Goal: Task Accomplishment & Management: Complete application form

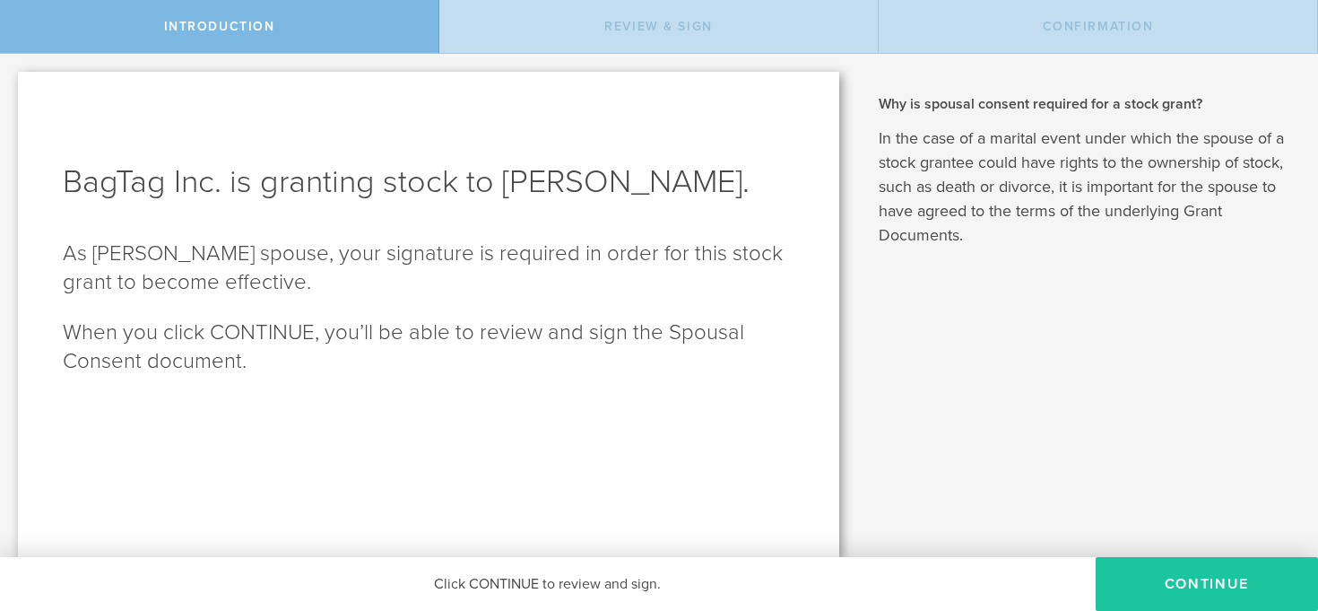
click at [1130, 578] on button "CONTINUE" at bounding box center [1207, 584] width 222 height 54
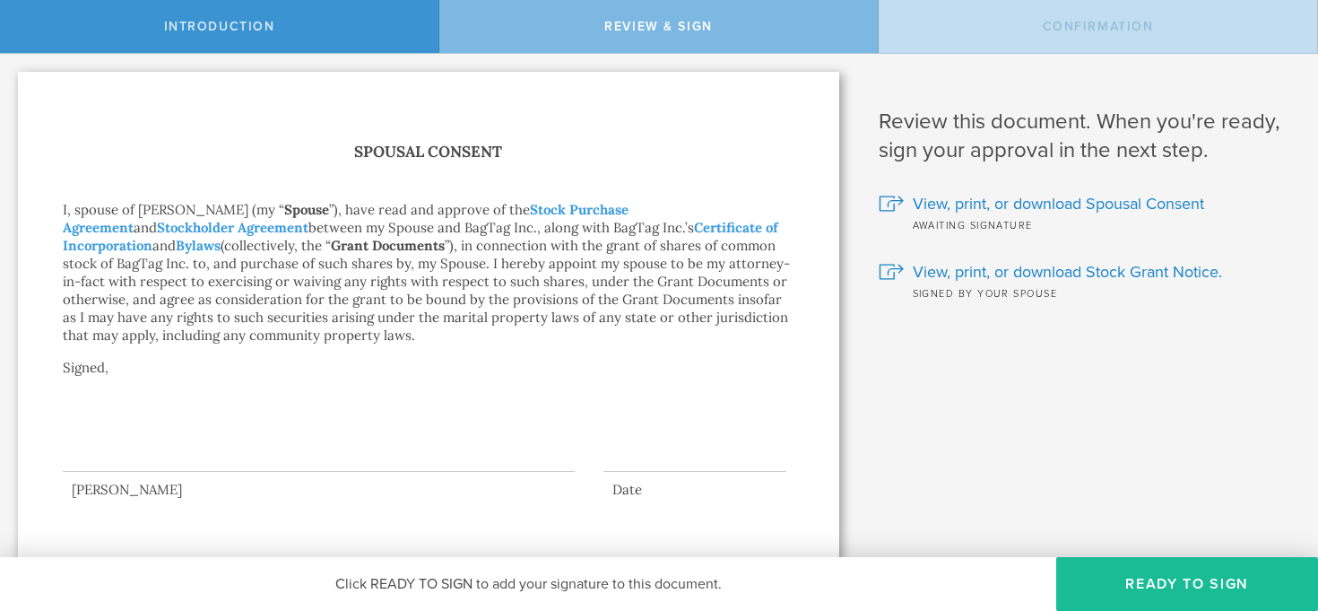
click at [120, 450] on div at bounding box center [319, 436] width 512 height 72
click at [1087, 597] on button "Ready to Sign" at bounding box center [1187, 584] width 262 height 54
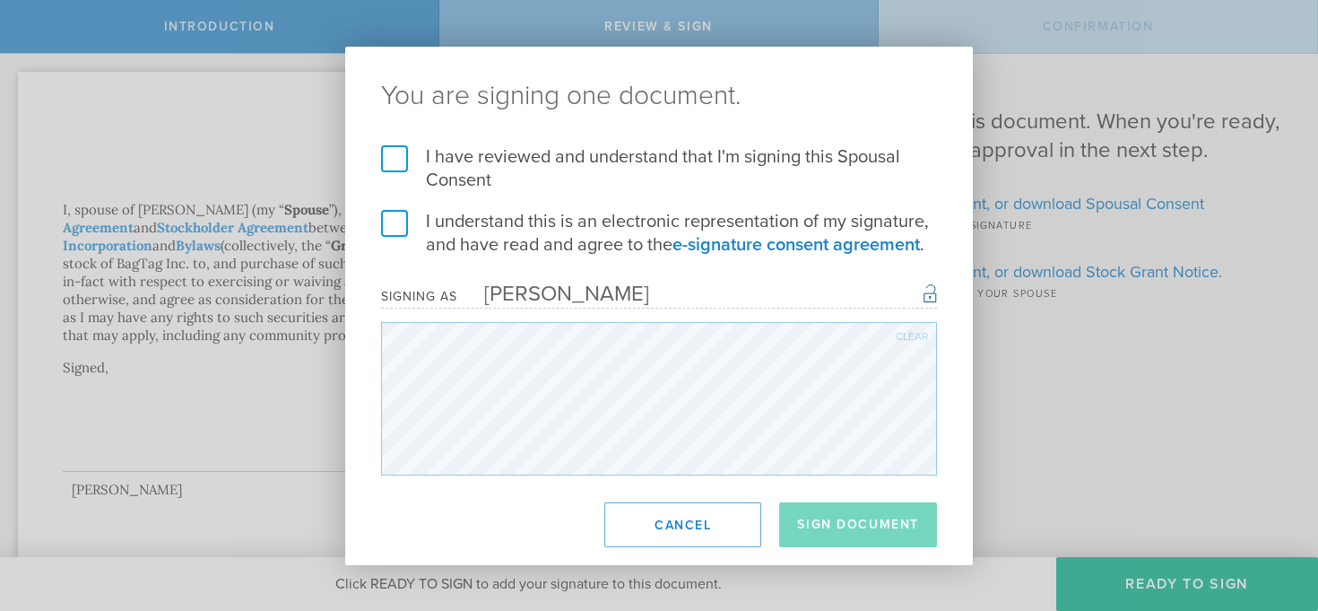
click at [710, 289] on div "Signing as [PERSON_NAME] Once signed, this document will have a secure signatur…" at bounding box center [659, 295] width 556 height 25
click at [920, 292] on div "Signing as [PERSON_NAME] Once signed, this document will have a secure signatur…" at bounding box center [659, 295] width 556 height 25
click at [923, 292] on div "Signing as [PERSON_NAME] Once signed, this document will have a secure signatur…" at bounding box center [659, 295] width 556 height 25
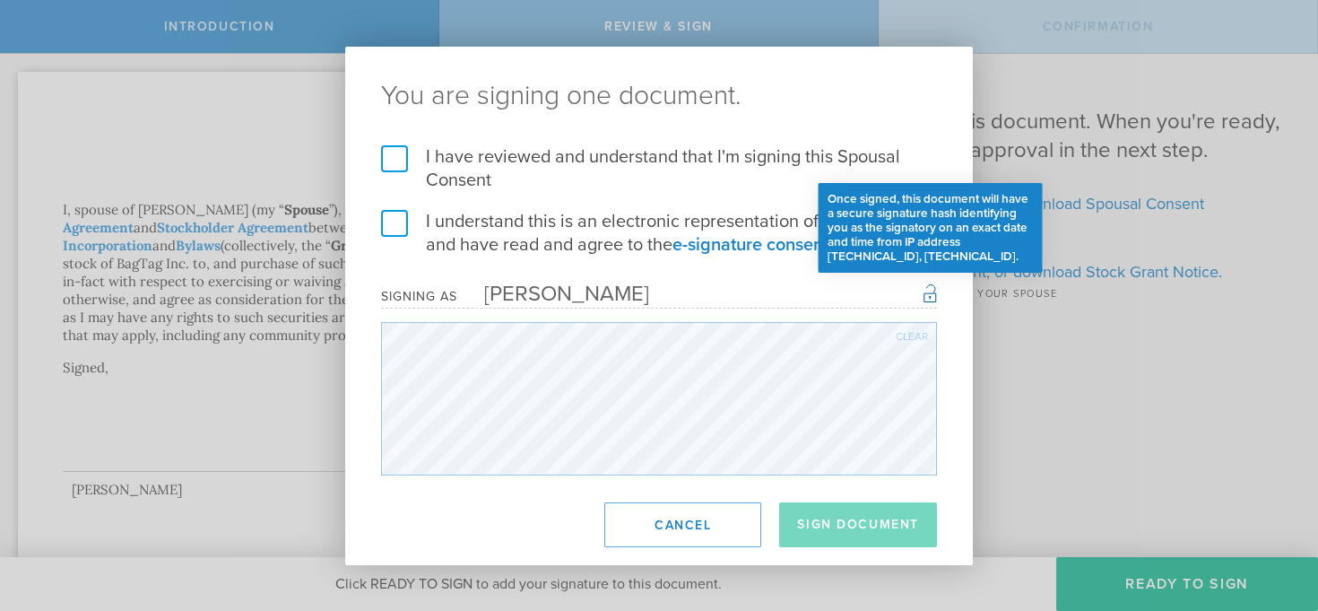
click at [927, 293] on div "Once signed, this document will have a secure signature hash identifying you as…" at bounding box center [930, 293] width 13 height 22
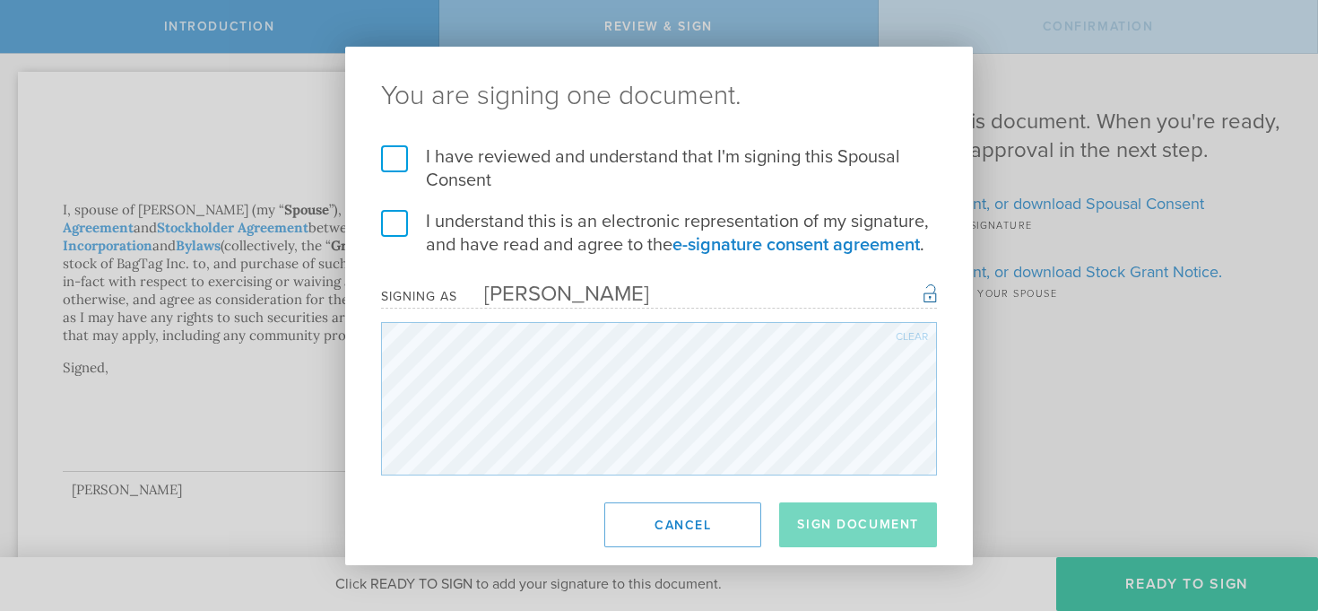
click at [799, 293] on div "Signing as [PERSON_NAME] Once signed, this document will have a secure signatur…" at bounding box center [659, 295] width 556 height 25
click at [911, 331] on div "Clear" at bounding box center [912, 336] width 32 height 11
click at [691, 267] on form "I have reviewed and understand that I'm signing this Spousal Consent I understa…" at bounding box center [659, 310] width 556 height 330
click at [669, 293] on div "Signing as [PERSON_NAME] Once signed, this document will have a secure signatur…" at bounding box center [659, 295] width 556 height 25
click at [394, 153] on label "I have reviewed and understand that I'm signing this Spousal Consent" at bounding box center [659, 168] width 556 height 47
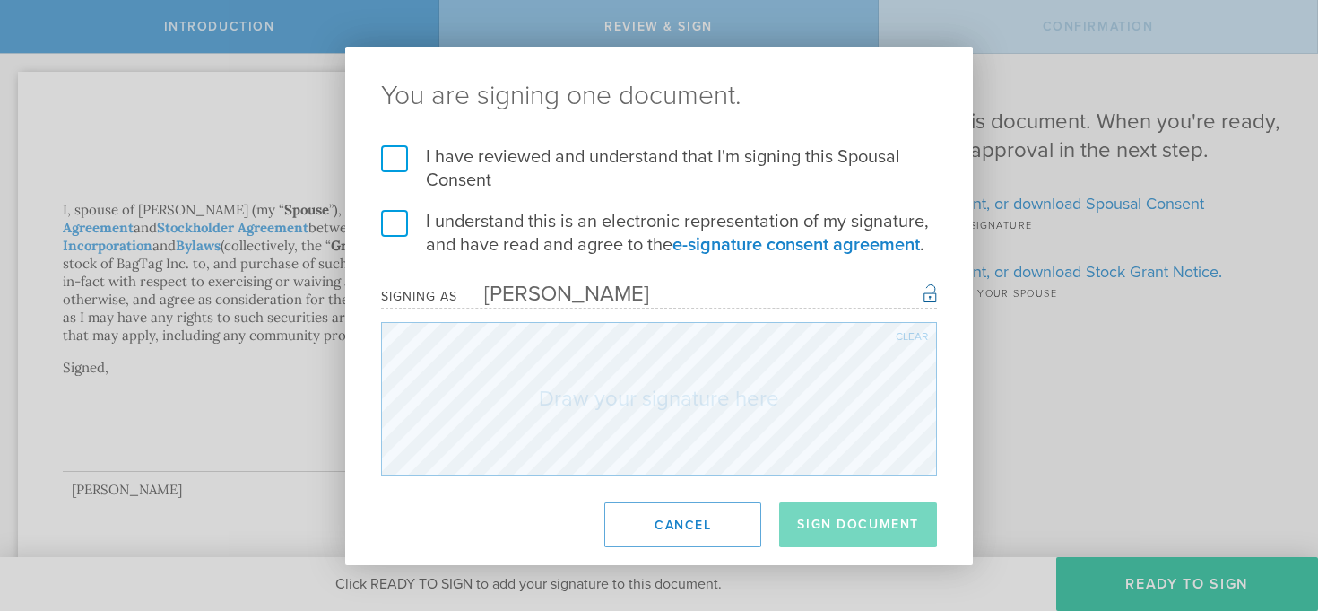
click at [0, 0] on input "I have reviewed and understand that I'm signing this Spousal Consent" at bounding box center [0, 0] width 0 height 0
click at [394, 229] on label "I understand this is an electronic representation of my signature, and have rea…" at bounding box center [659, 233] width 556 height 47
click at [0, 0] on input "I understand this is an electronic representation of my signature, and have rea…" at bounding box center [0, 0] width 0 height 0
click at [558, 314] on form "I have reviewed and understand that I'm signing this Spousal Consent I understa…" at bounding box center [659, 310] width 556 height 330
click at [558, 290] on div "[PERSON_NAME]" at bounding box center [553, 294] width 192 height 26
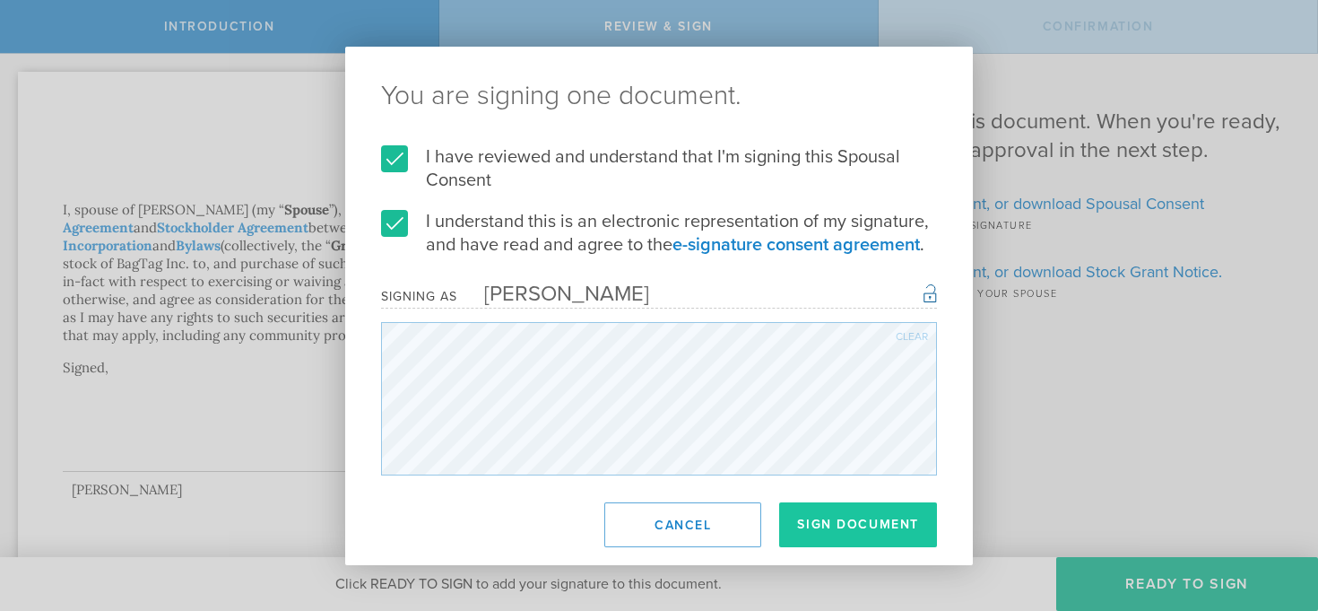
click at [830, 529] on button "Sign Document" at bounding box center [858, 524] width 158 height 45
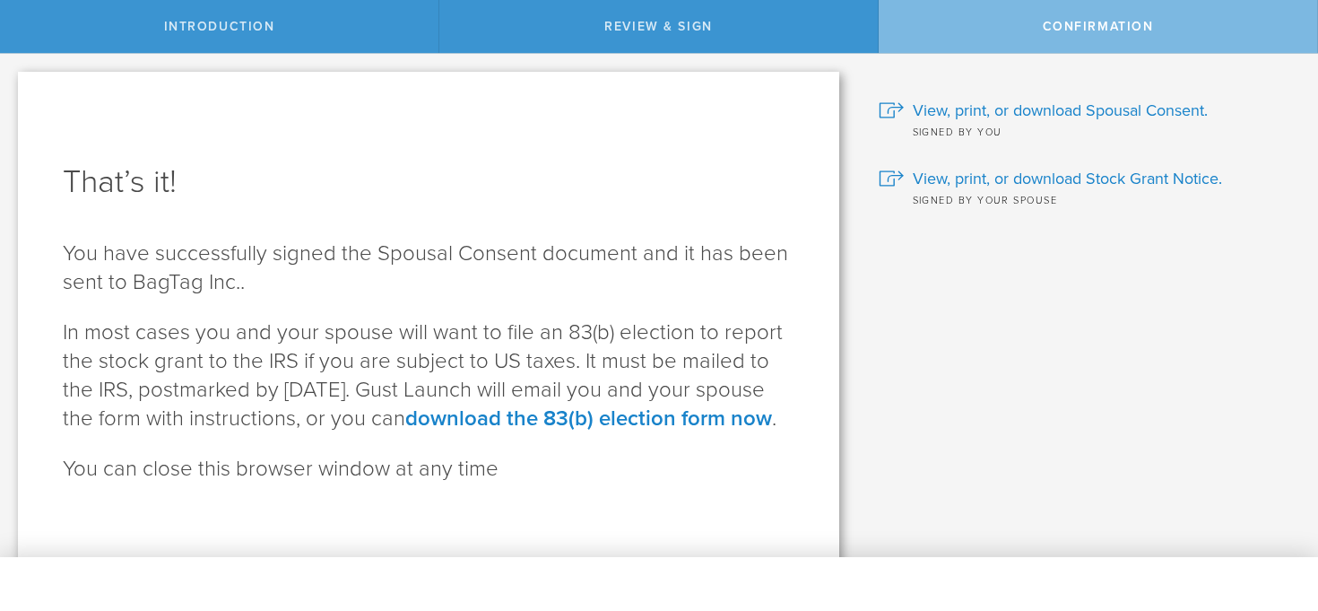
scroll to position [40, 0]
